Goal: Information Seeking & Learning: Learn about a topic

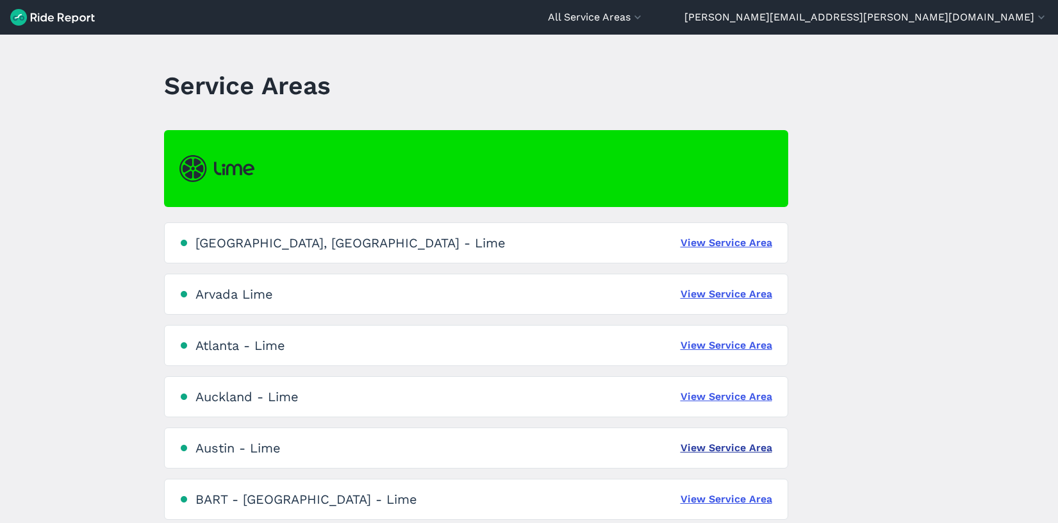
click at [698, 443] on link "View Service Area" at bounding box center [726, 447] width 92 height 15
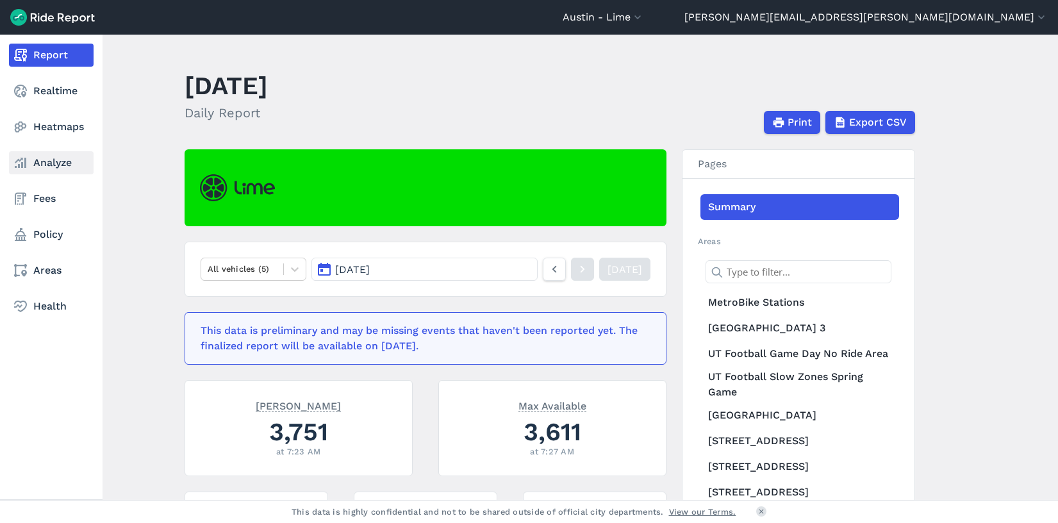
click at [49, 170] on link "Analyze" at bounding box center [51, 162] width 85 height 23
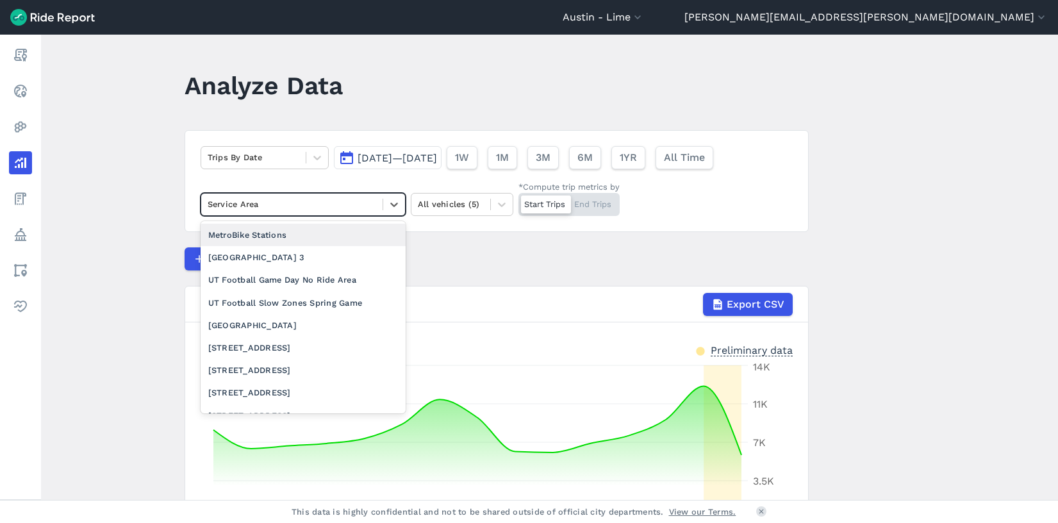
click at [272, 209] on div at bounding box center [292, 204] width 168 height 15
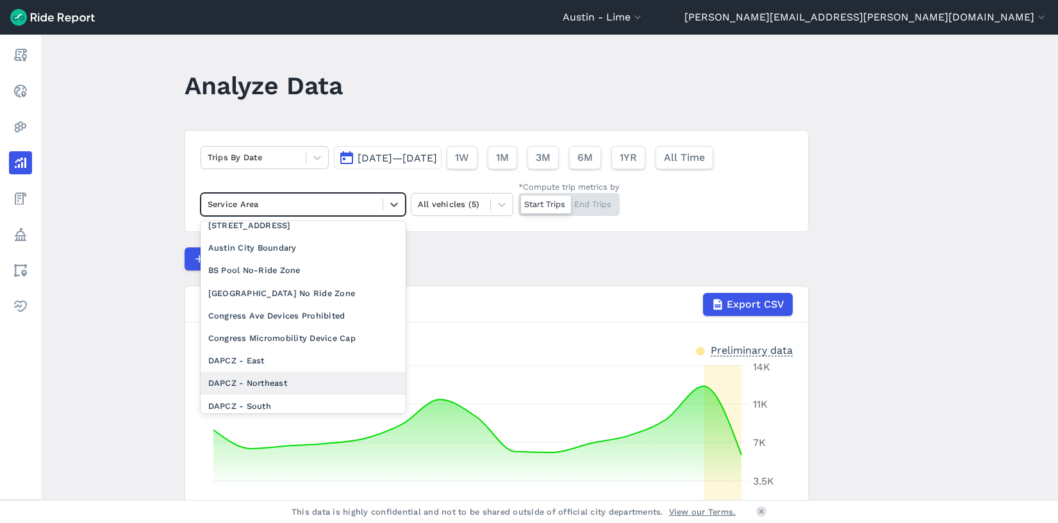
scroll to position [470, 0]
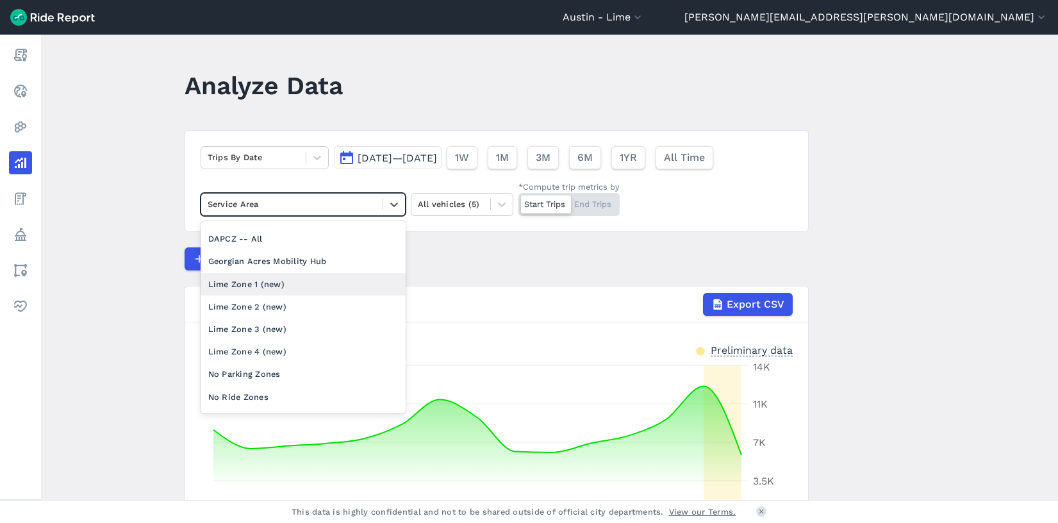
click at [122, 185] on main "Analyze Data Trips By Date [DATE]—[DATE] 1W 1M 3M 6M 1YR All Time option Lime Z…" at bounding box center [549, 267] width 1017 height 465
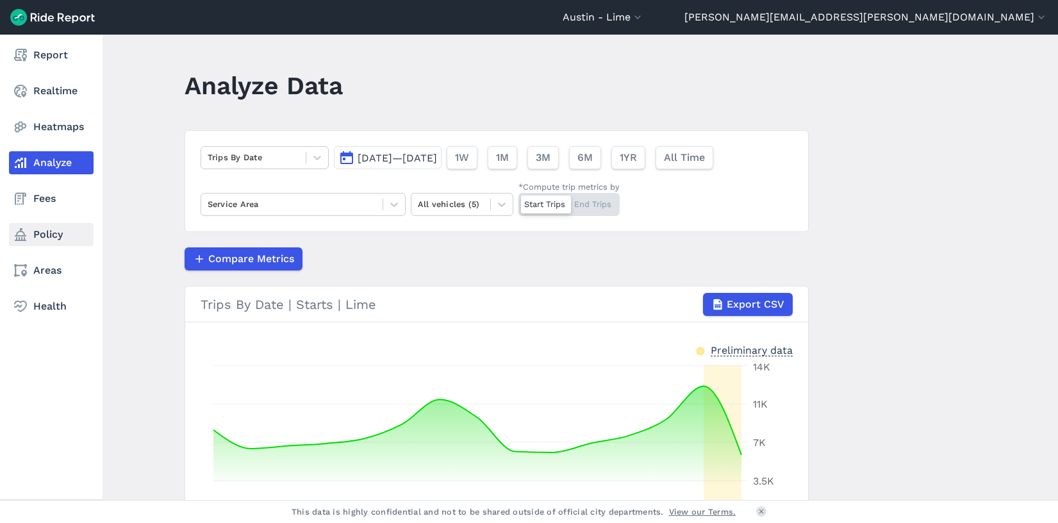
click at [51, 240] on link "Policy" at bounding box center [51, 234] width 85 height 23
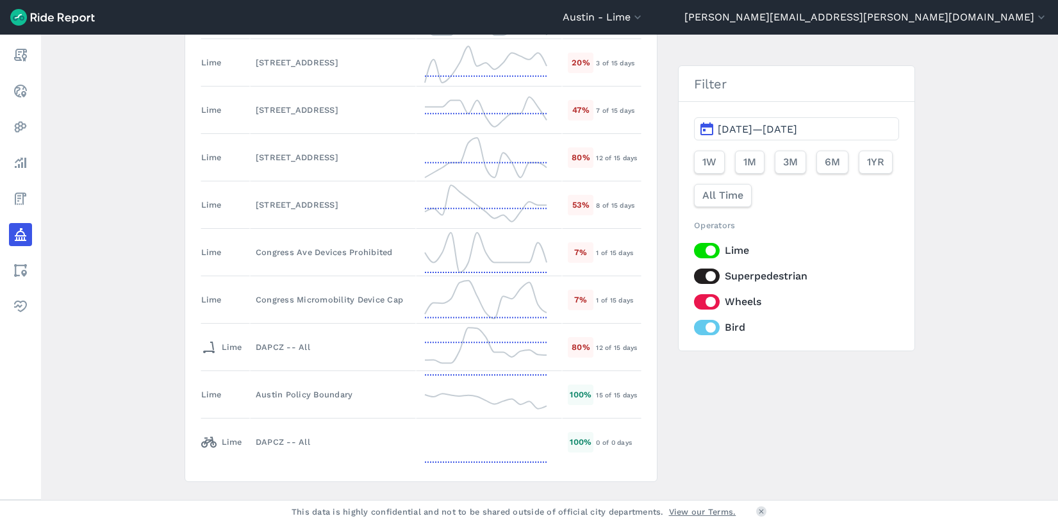
scroll to position [742, 0]
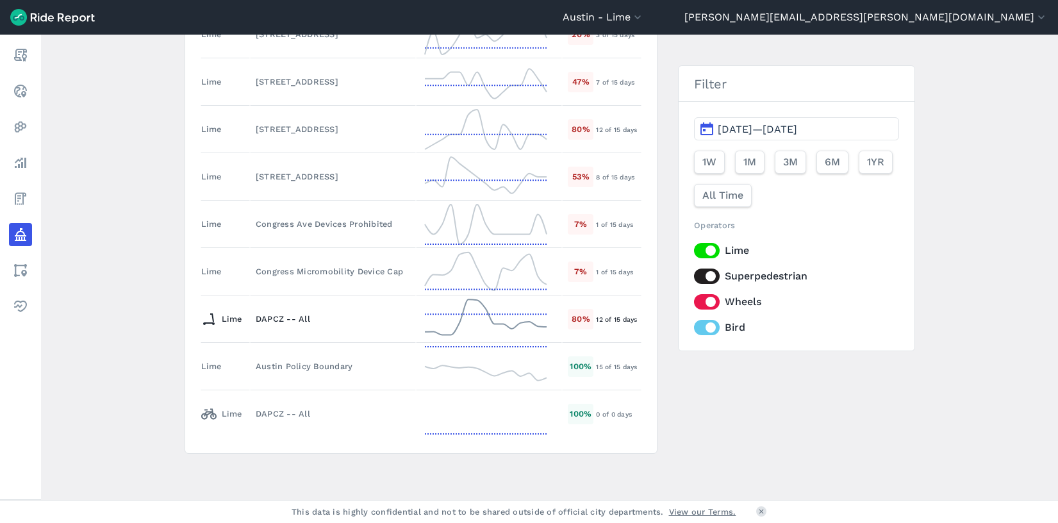
click at [283, 323] on div "DAPCZ -- All" at bounding box center [333, 319] width 155 height 12
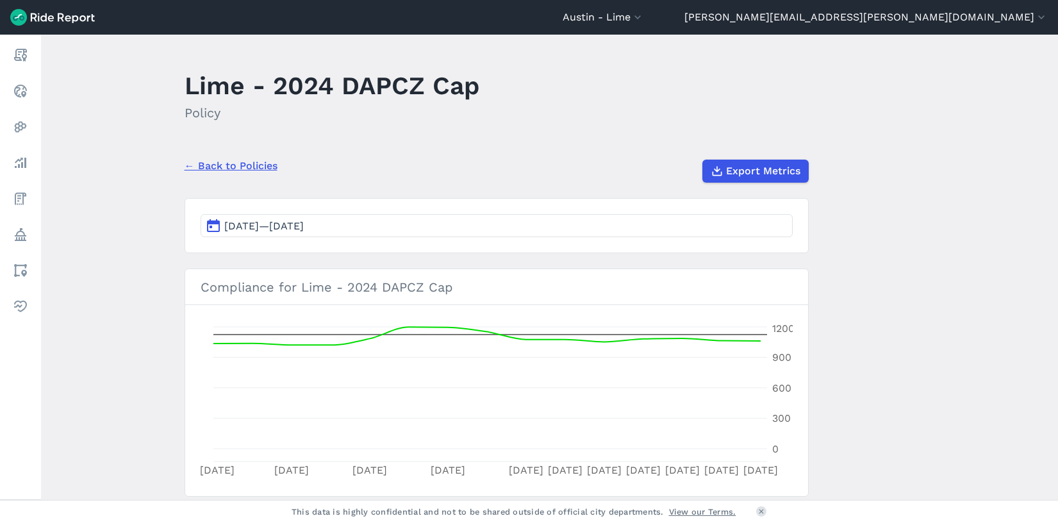
click at [956, 141] on main "Lime - 2024 DAPCZ Cap Policy ← Back to Policies Export Metrics [DATE]—[DATE] Co…" at bounding box center [549, 267] width 1017 height 465
click at [133, 180] on main "Lime - 2024 DAPCZ Cap Policy ← Back to Policies Export Metrics [DATE]—[DATE] Co…" at bounding box center [549, 267] width 1017 height 465
